Goal: Check status: Check status

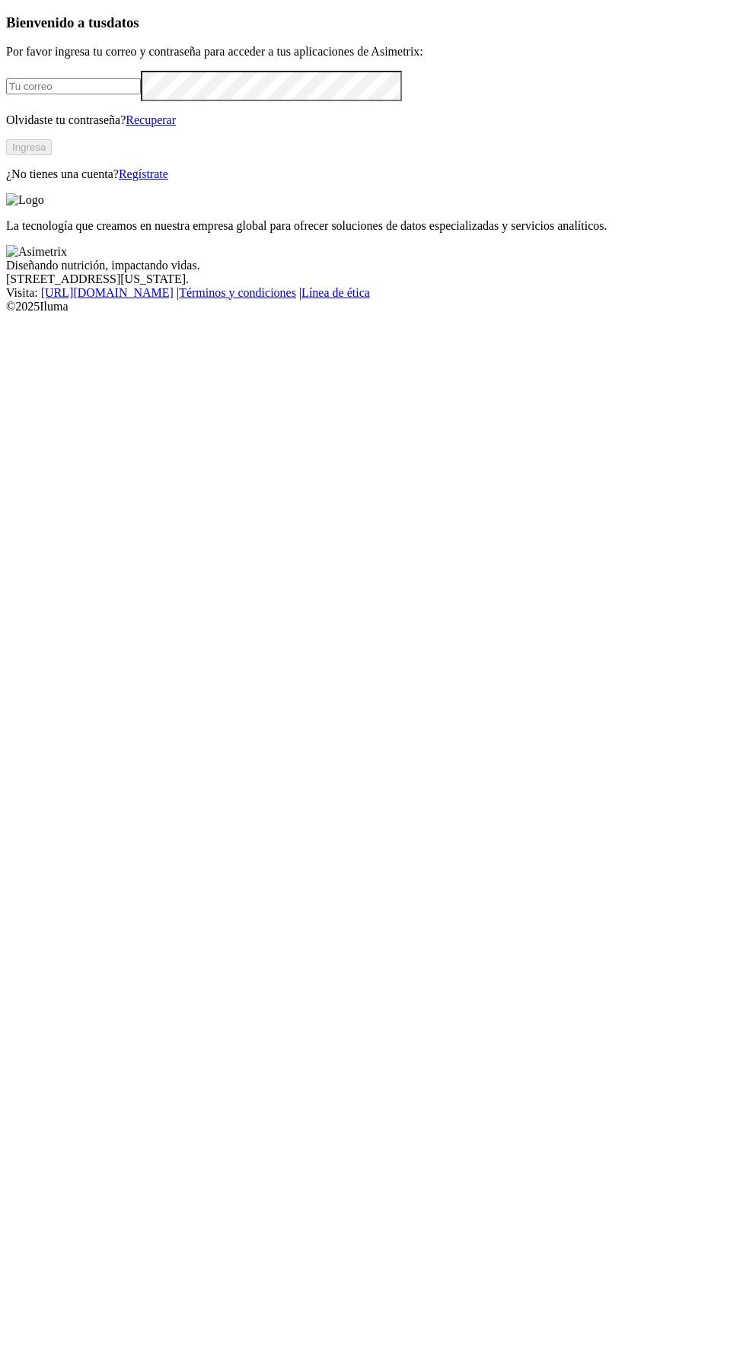
click at [96, 181] on div "Bienvenido a tus datos Por favor ingresa tu correo y contraseña para acceder a …" at bounding box center [373, 97] width 734 height 167
click at [134, 94] on input "email" at bounding box center [73, 86] width 135 height 16
type input "[EMAIL_ADDRESS][PERSON_NAME][DOMAIN_NAME]"
click input "submit" at bounding box center [0, 0] width 0 height 0
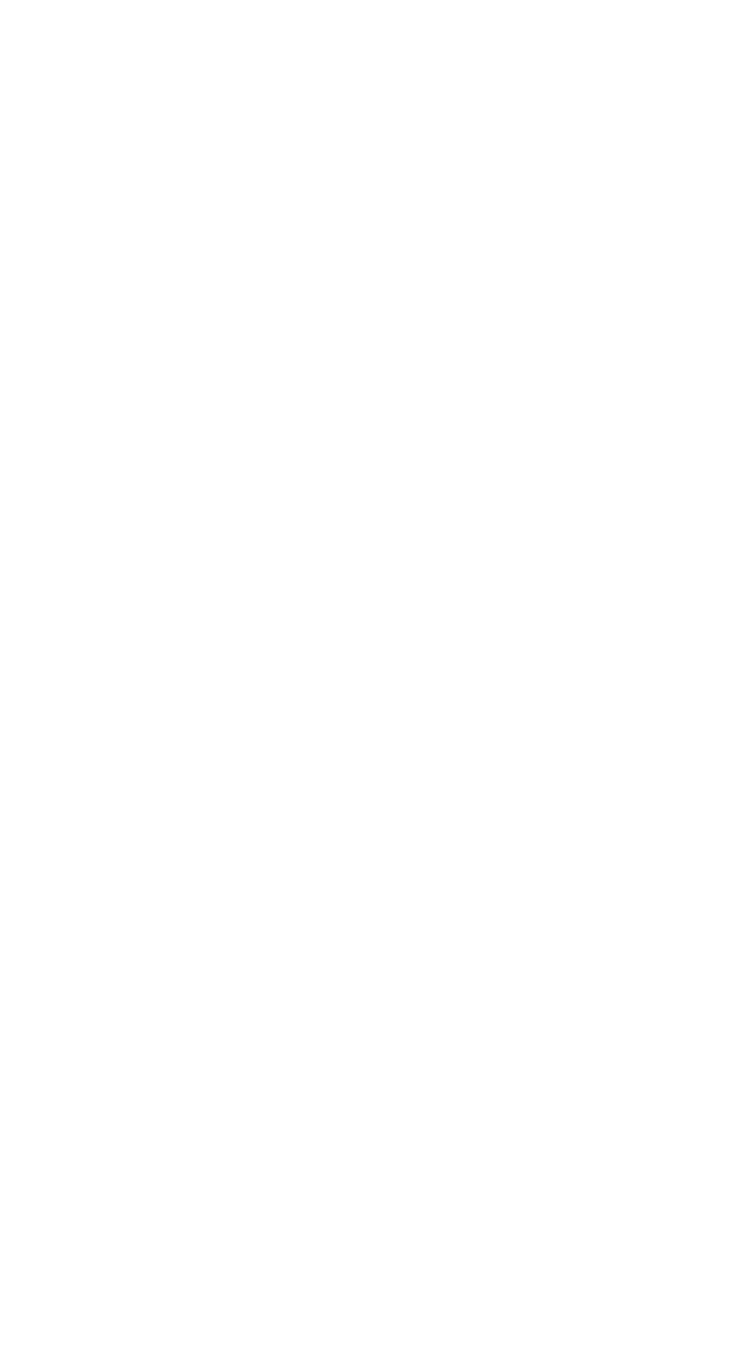
scroll to position [7, 0]
